Goal: Task Accomplishment & Management: Complete application form

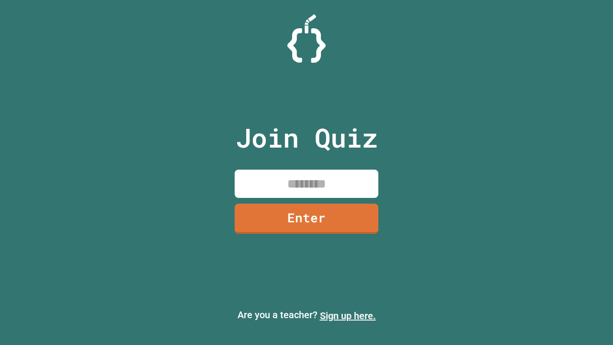
click at [348, 316] on link "Sign up here." at bounding box center [348, 315] width 56 height 11
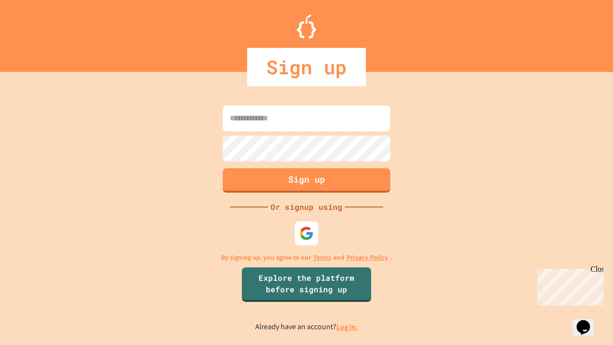
click at [348, 327] on link "Log in." at bounding box center [347, 327] width 22 height 10
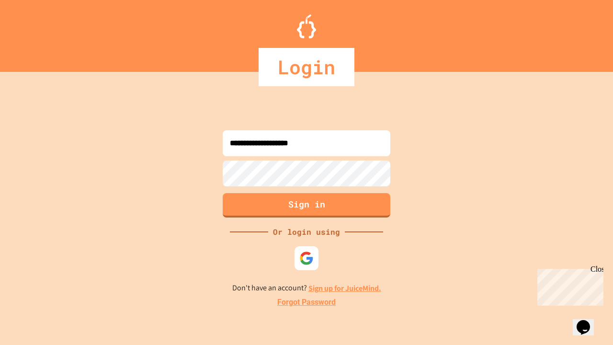
type input "**********"
